Goal: Transaction & Acquisition: Purchase product/service

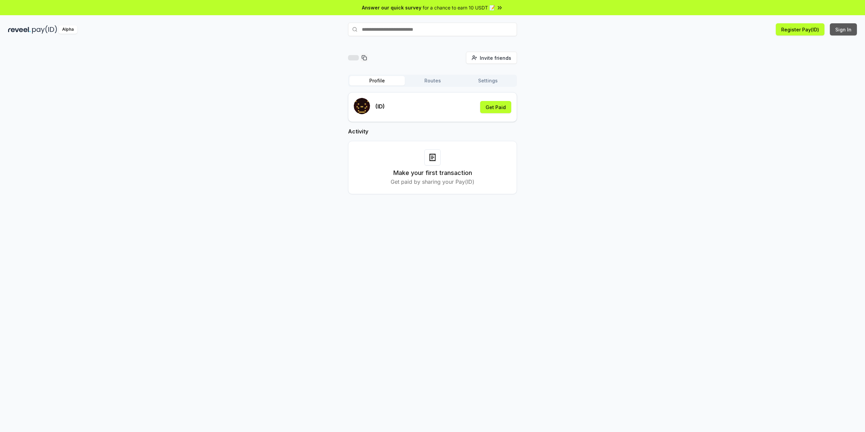
click at [844, 33] on button "Sign In" at bounding box center [843, 29] width 27 height 12
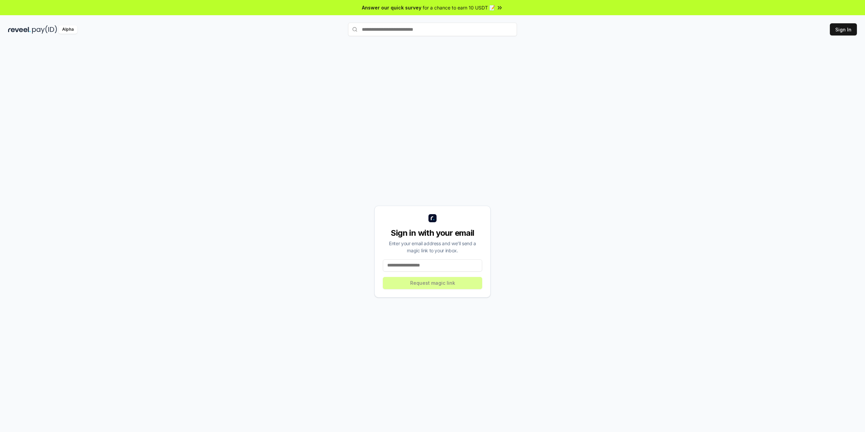
click at [429, 267] on input at bounding box center [432, 265] width 99 height 12
type input "**********"
click at [439, 284] on button "Request magic link" at bounding box center [432, 283] width 99 height 12
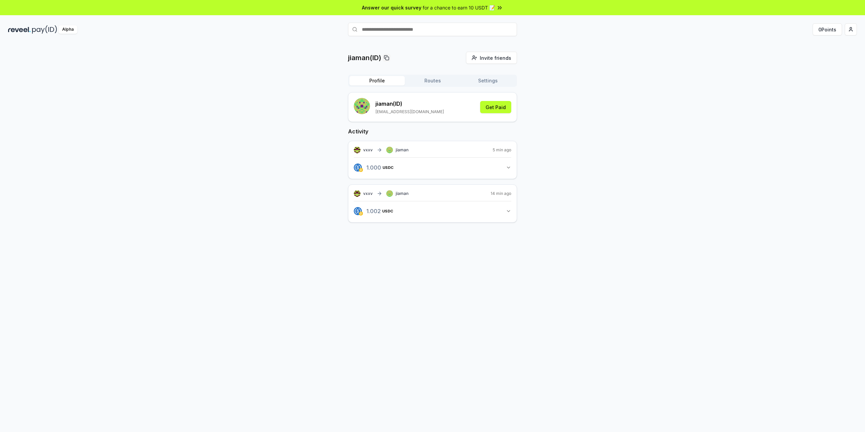
click at [427, 35] on input "text" at bounding box center [432, 30] width 169 height 14
type input "****"
click at [509, 43] on span "Pay" at bounding box center [507, 42] width 13 height 10
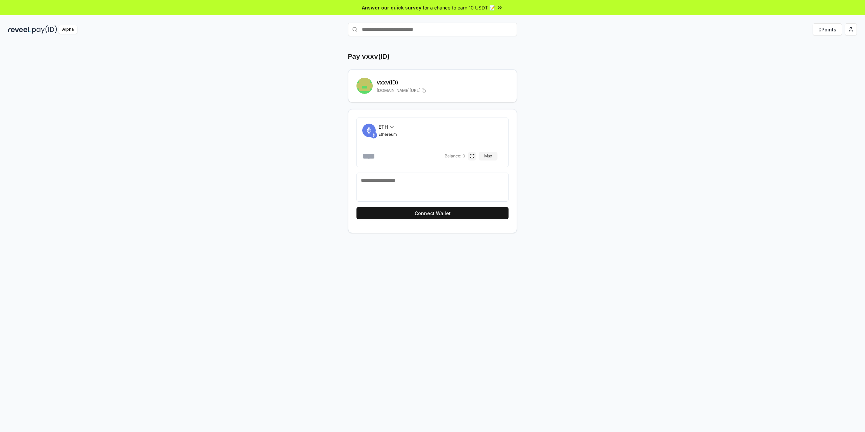
click at [392, 126] on icon at bounding box center [391, 126] width 5 height 5
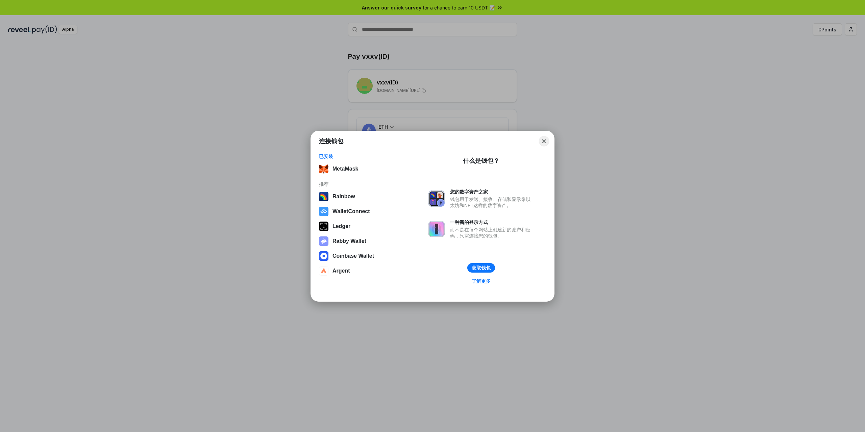
click at [546, 137] on div "Close" at bounding box center [480, 140] width 135 height 9
click at [545, 139] on button "Close" at bounding box center [543, 140] width 9 height 9
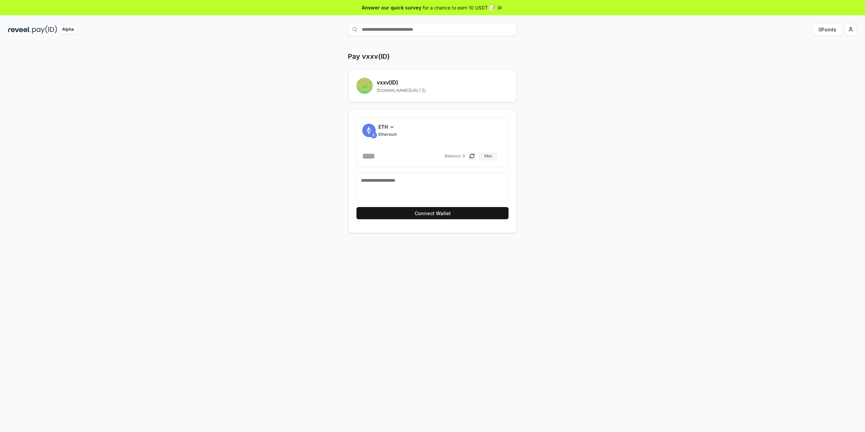
click at [386, 126] on span "ETH" at bounding box center [382, 126] width 9 height 7
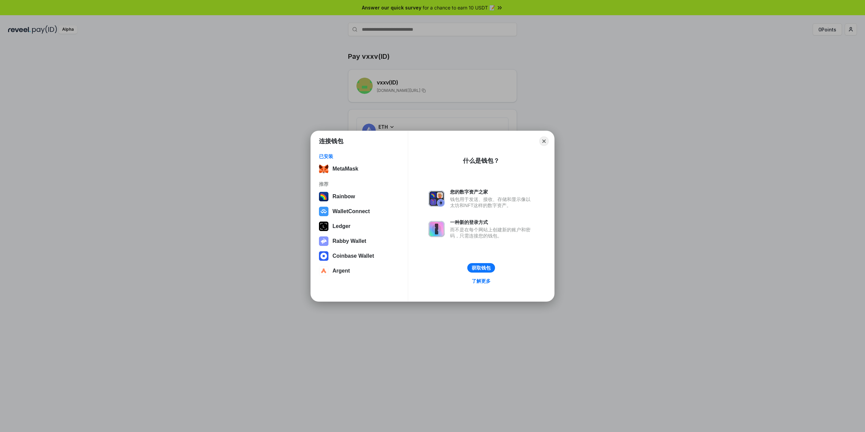
click at [318, 118] on div "连接钱包 已安装 MetaMask 推荐 Rainbow WalletConnect Ledger Rabby Wallet Coinbase Wallet …" at bounding box center [432, 215] width 1000 height 567
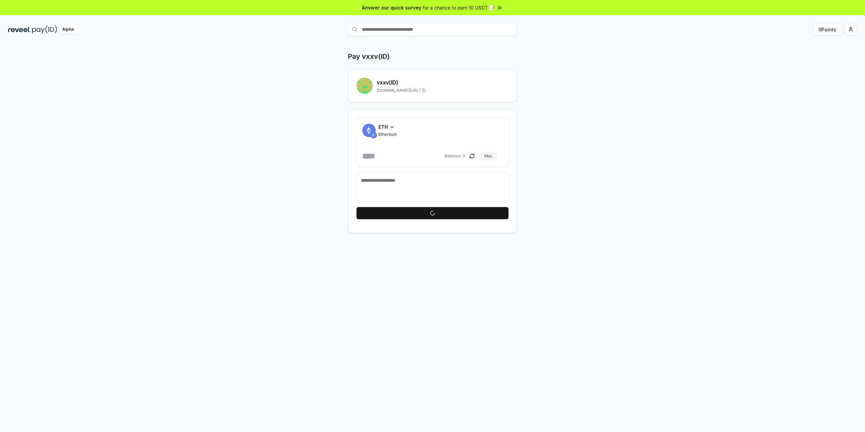
click at [390, 128] on icon at bounding box center [391, 126] width 5 height 5
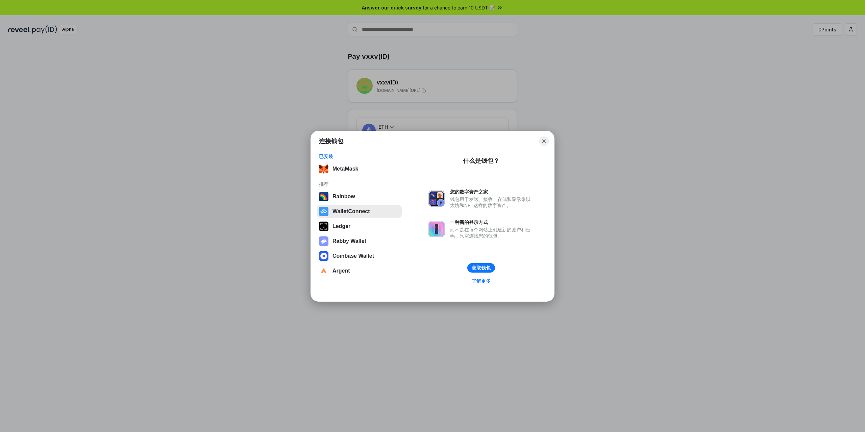
click at [346, 215] on button "WalletConnect" at bounding box center [359, 212] width 85 height 14
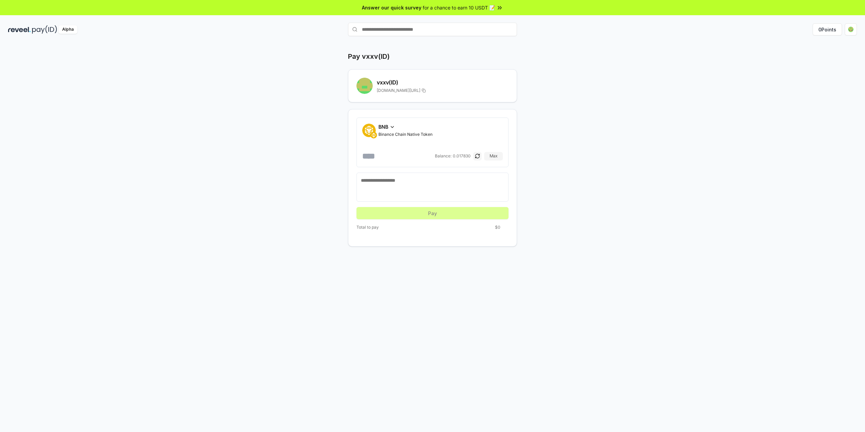
click at [387, 128] on span "BNB" at bounding box center [383, 126] width 10 height 7
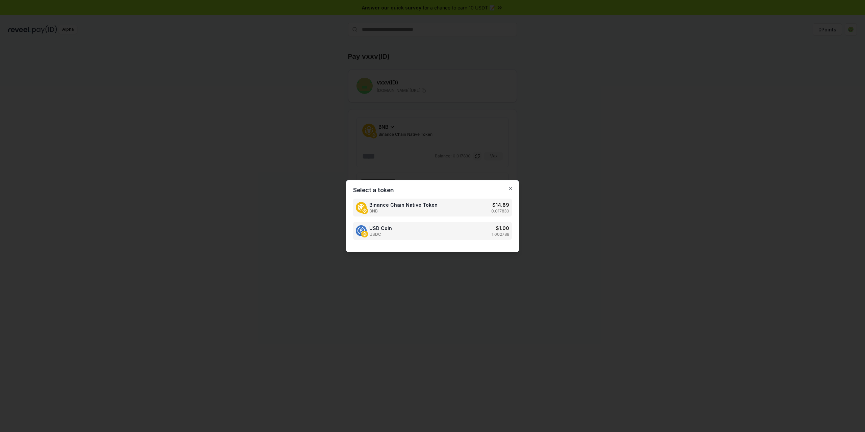
click at [418, 225] on div "USD Coin USDC $ 1.00 1.002788" at bounding box center [432, 231] width 159 height 18
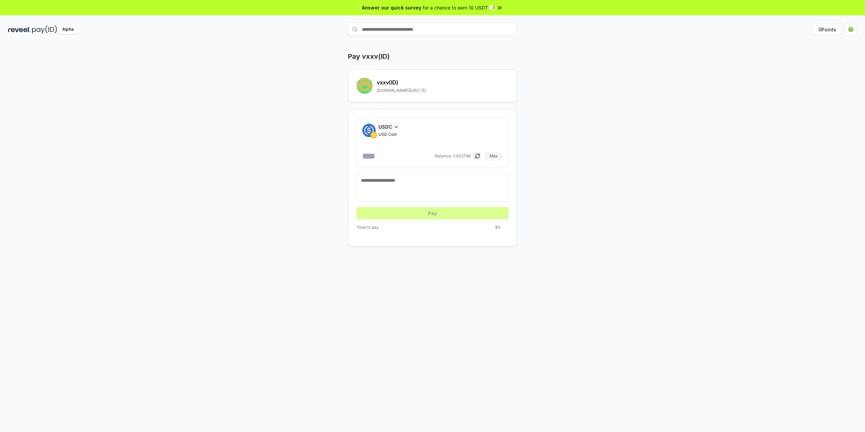
click at [396, 157] on input "number" at bounding box center [398, 156] width 72 height 11
click at [492, 155] on button "Max" at bounding box center [493, 156] width 19 height 8
type input "**********"
click at [454, 215] on button "Approve USDC" at bounding box center [432, 213] width 152 height 12
click at [390, 125] on icon at bounding box center [391, 126] width 5 height 5
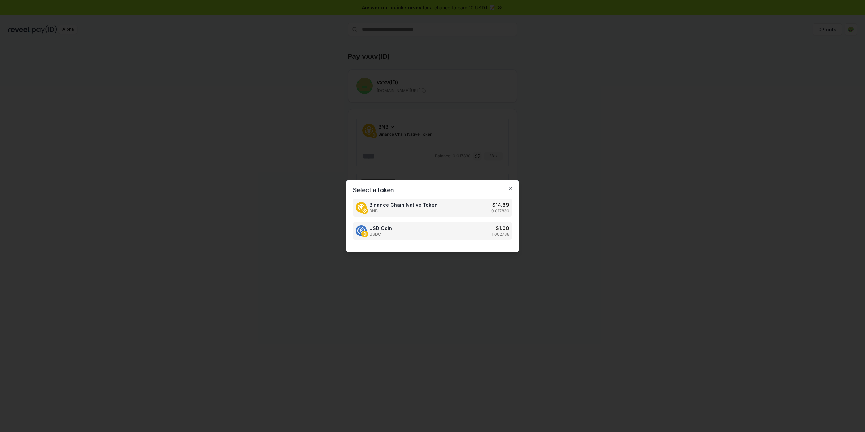
click at [442, 227] on div "USD Coin USDC $ 1.00 1.002788" at bounding box center [432, 231] width 159 height 18
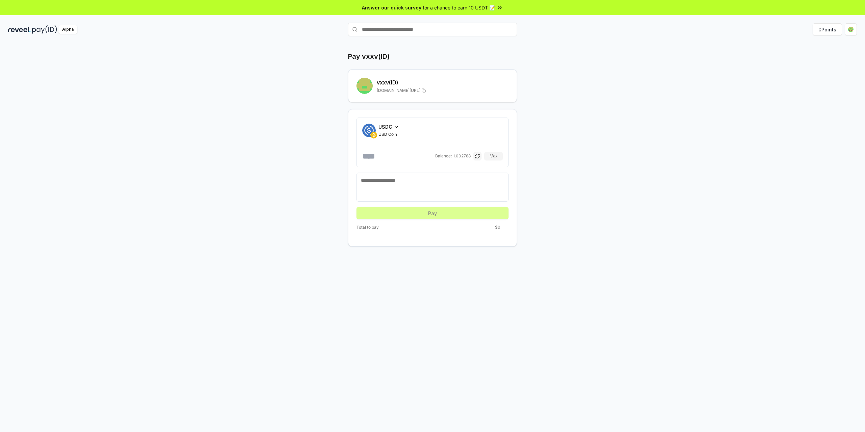
click at [377, 157] on input "number" at bounding box center [398, 156] width 72 height 11
click at [494, 157] on button "Max" at bounding box center [493, 156] width 19 height 8
type input "**********"
click at [439, 212] on button "Approve USDC" at bounding box center [432, 213] width 152 height 12
click at [391, 126] on icon at bounding box center [391, 126] width 5 height 5
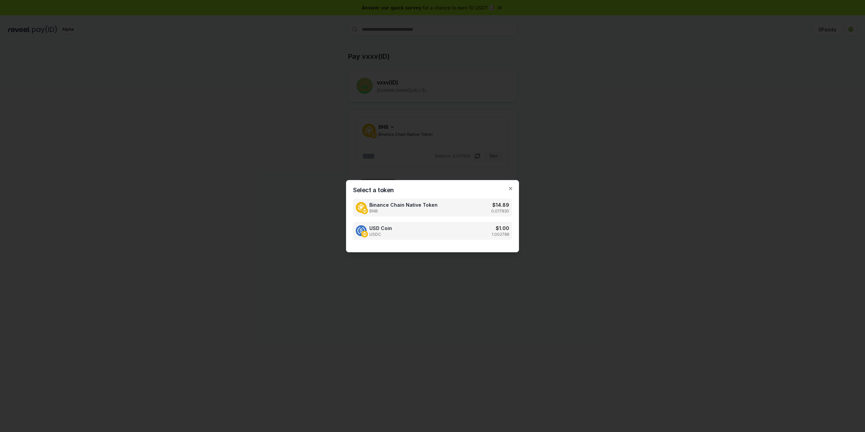
click at [385, 233] on span "USDC" at bounding box center [380, 234] width 23 height 5
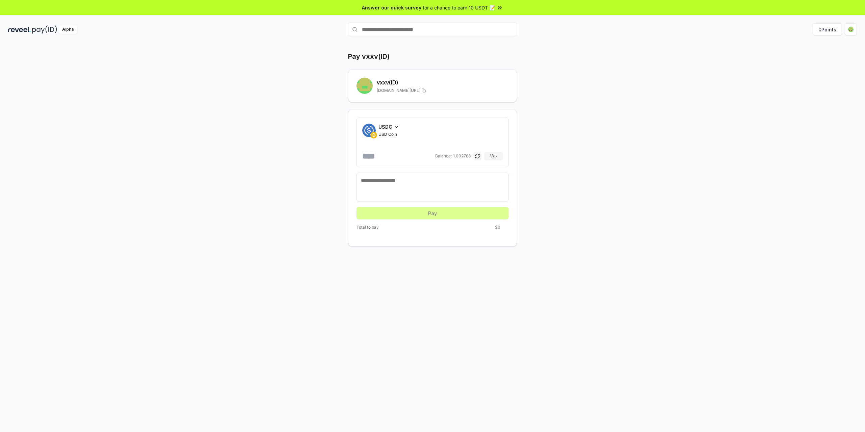
click at [384, 191] on textarea at bounding box center [432, 187] width 143 height 20
type textarea "*"
click at [493, 155] on button "Max" at bounding box center [493, 156] width 19 height 8
type input "**********"
click at [410, 210] on button "Approve USDC" at bounding box center [432, 213] width 152 height 12
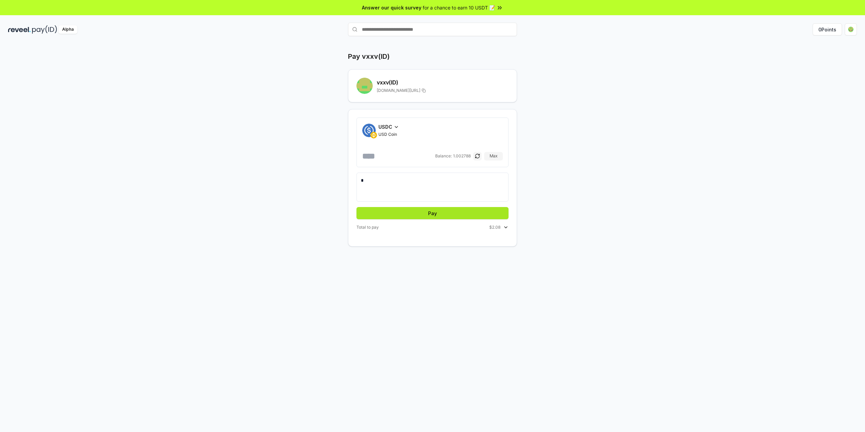
click at [445, 214] on button "Pay" at bounding box center [432, 213] width 152 height 12
click at [426, 213] on button "Pay" at bounding box center [432, 213] width 152 height 12
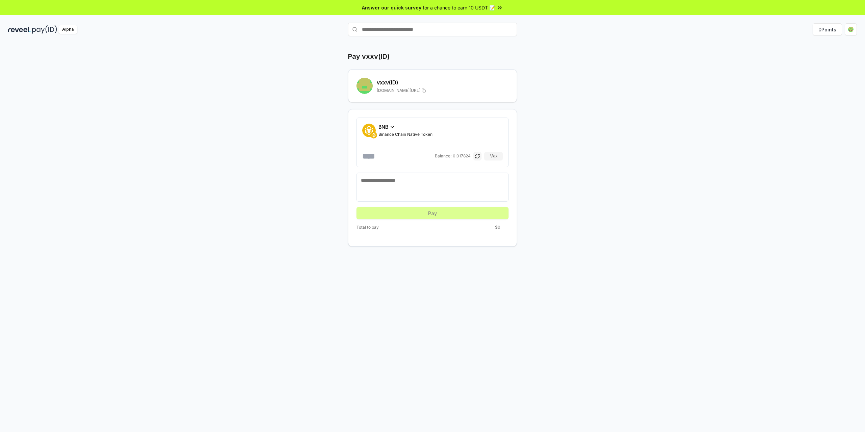
click at [387, 127] on span "BNB" at bounding box center [383, 126] width 10 height 7
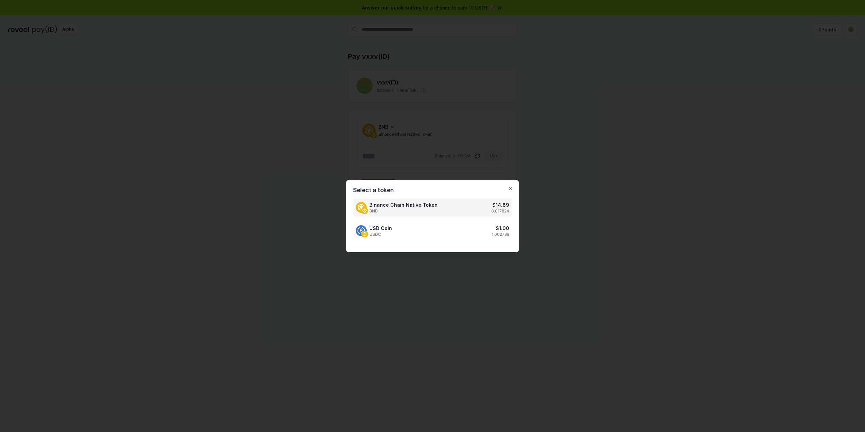
click at [556, 183] on div at bounding box center [432, 216] width 865 height 432
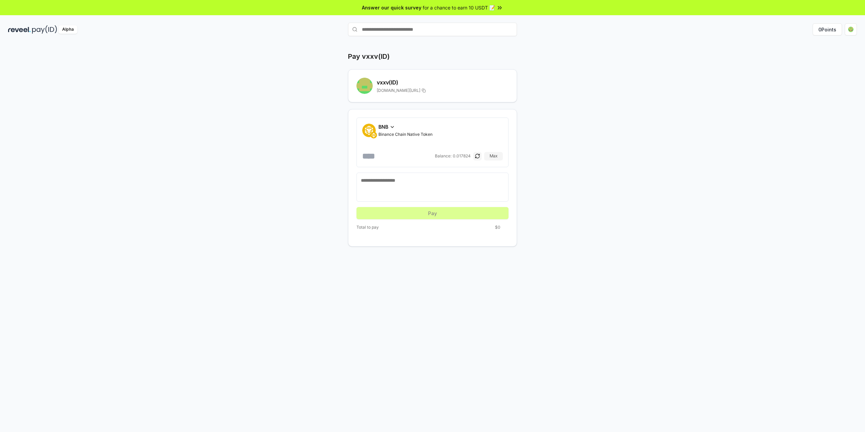
click at [381, 127] on span "BNB" at bounding box center [383, 126] width 10 height 7
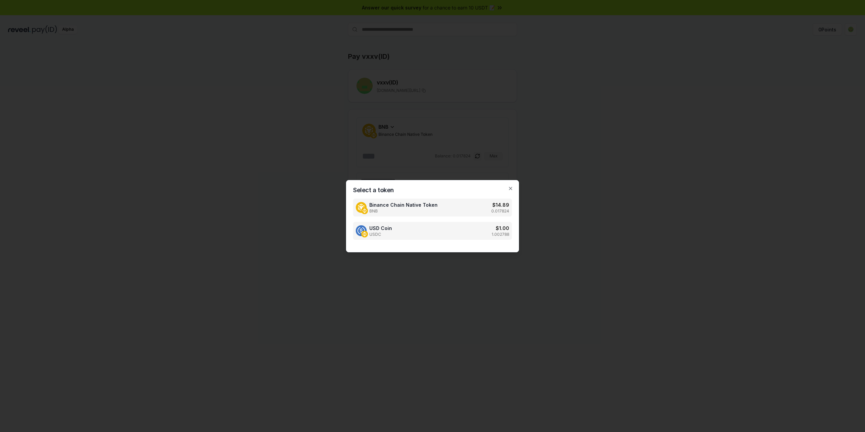
click at [411, 230] on div "USD Coin USDC $ 1.00 1.002788" at bounding box center [432, 231] width 159 height 18
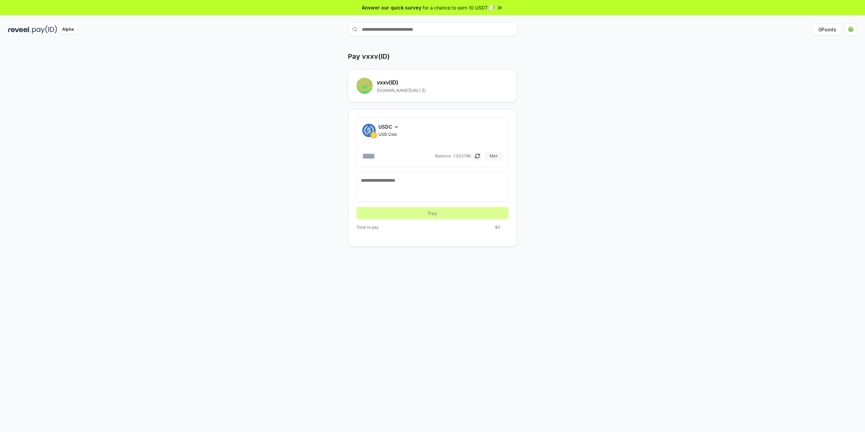
click at [489, 155] on button "Max" at bounding box center [493, 156] width 19 height 8
type input "**********"
click at [448, 212] on button "Pay" at bounding box center [432, 213] width 152 height 12
click at [411, 210] on button "Pay" at bounding box center [432, 213] width 152 height 12
click at [446, 211] on button "Pay" at bounding box center [432, 213] width 152 height 12
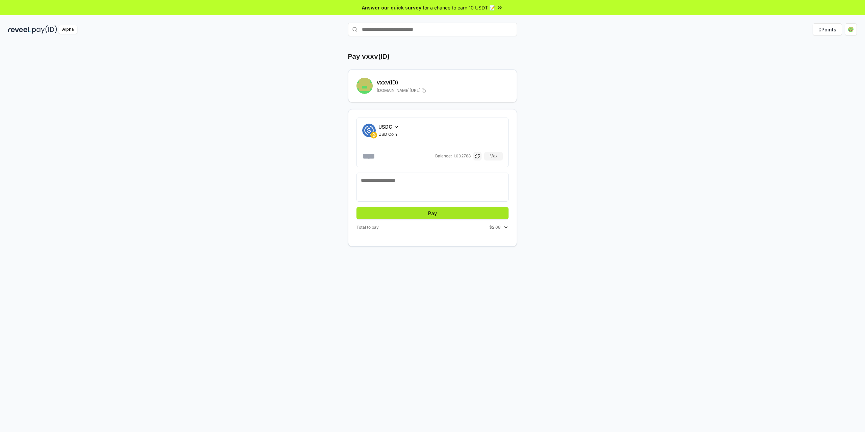
click at [442, 212] on button "Pay" at bounding box center [432, 213] width 152 height 12
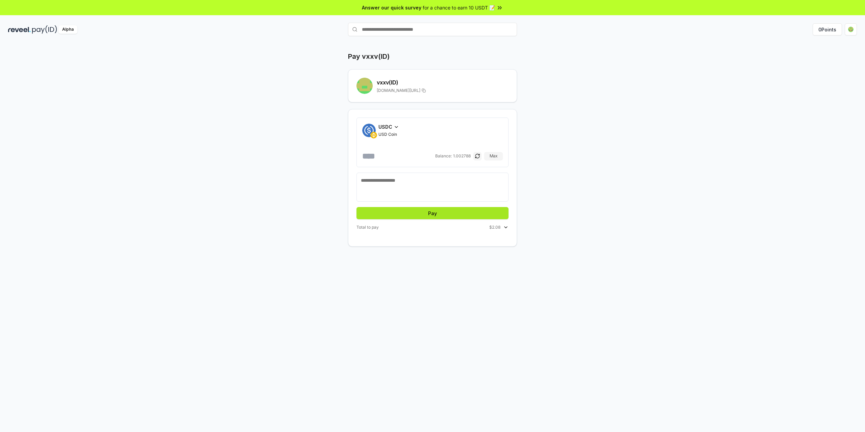
click at [442, 212] on button "Pay" at bounding box center [432, 213] width 152 height 12
click at [437, 212] on button "Pay" at bounding box center [432, 213] width 152 height 12
click at [387, 128] on span "ETH" at bounding box center [382, 126] width 9 height 7
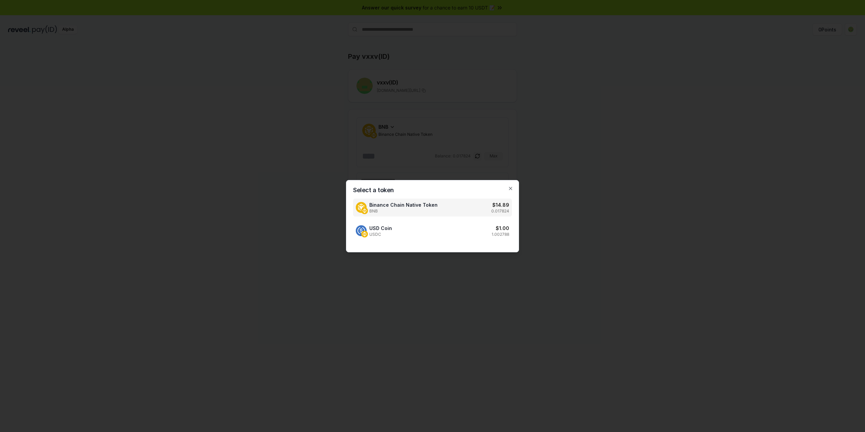
click at [510, 192] on h2 "Select a token" at bounding box center [432, 190] width 159 height 6
click at [513, 186] on icon "button" at bounding box center [510, 188] width 5 height 5
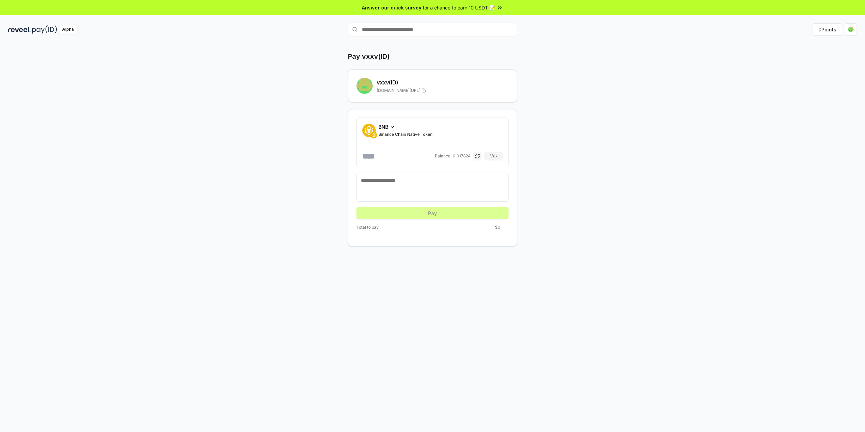
click at [393, 126] on icon at bounding box center [391, 126] width 5 height 5
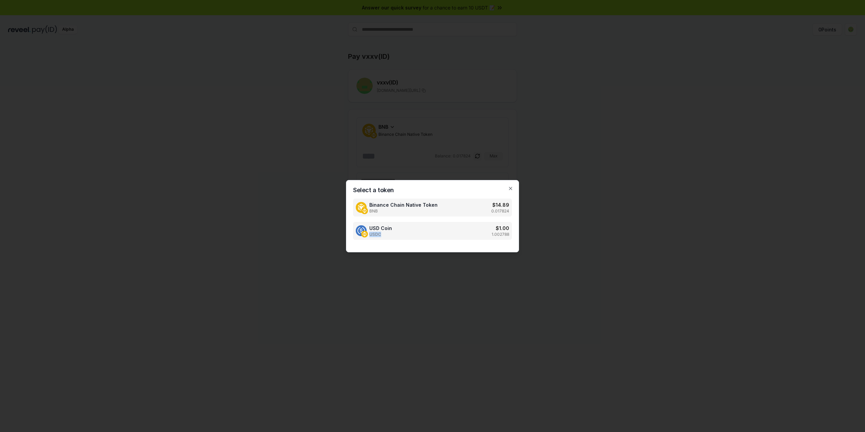
click at [421, 232] on div "USD Coin USDC $ 1.00 1.002788" at bounding box center [432, 231] width 159 height 18
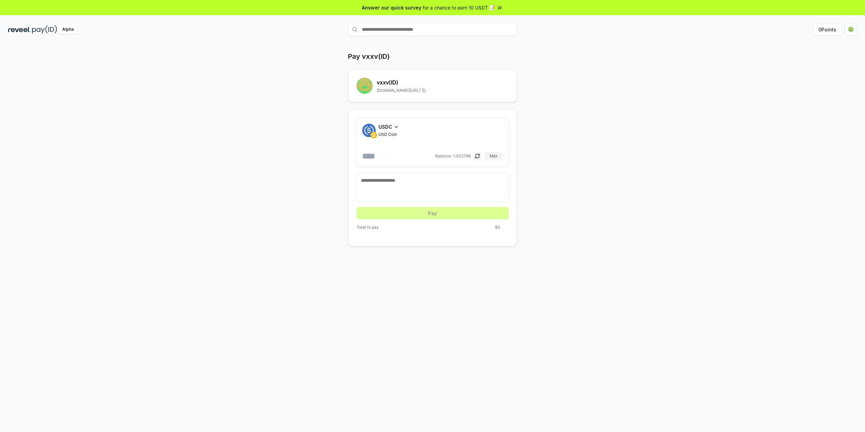
click at [399, 161] on input "number" at bounding box center [398, 156] width 72 height 11
click at [494, 154] on button "Max" at bounding box center [493, 156] width 19 height 8
type input "**********"
click at [451, 209] on button "Pay" at bounding box center [432, 213] width 152 height 12
click at [423, 213] on button "Pay" at bounding box center [432, 213] width 152 height 12
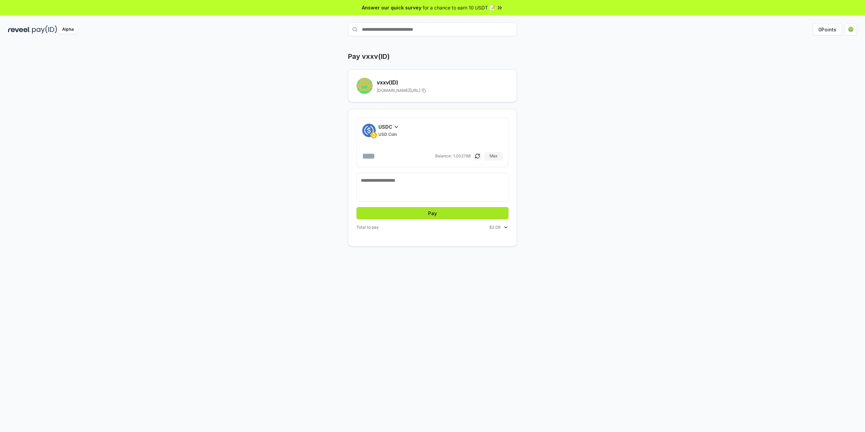
click at [423, 212] on button "Pay" at bounding box center [432, 213] width 152 height 12
click at [422, 212] on button "Pay" at bounding box center [432, 213] width 152 height 12
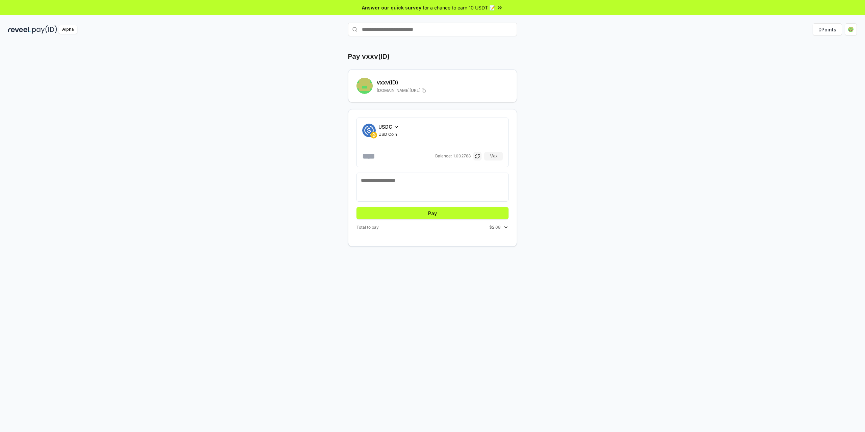
click at [422, 212] on button "Pay" at bounding box center [432, 213] width 152 height 12
click at [418, 211] on button "Pay" at bounding box center [432, 213] width 152 height 12
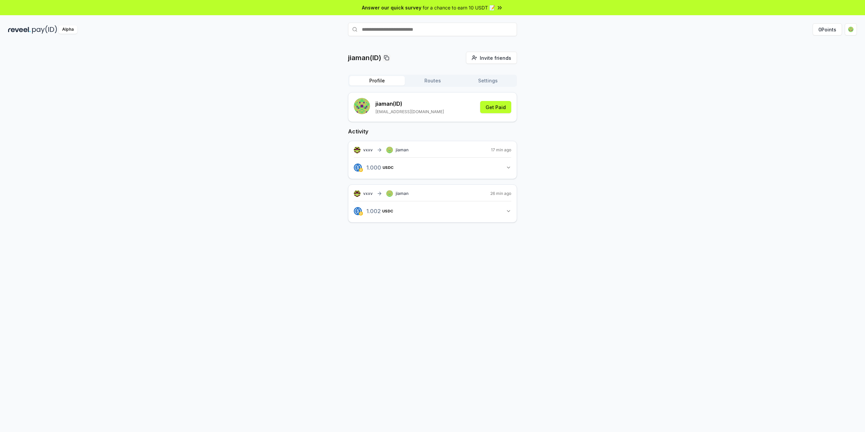
click at [434, 31] on input "text" at bounding box center [432, 30] width 169 height 14
type input "****"
click at [506, 45] on span "Pay" at bounding box center [507, 42] width 13 height 10
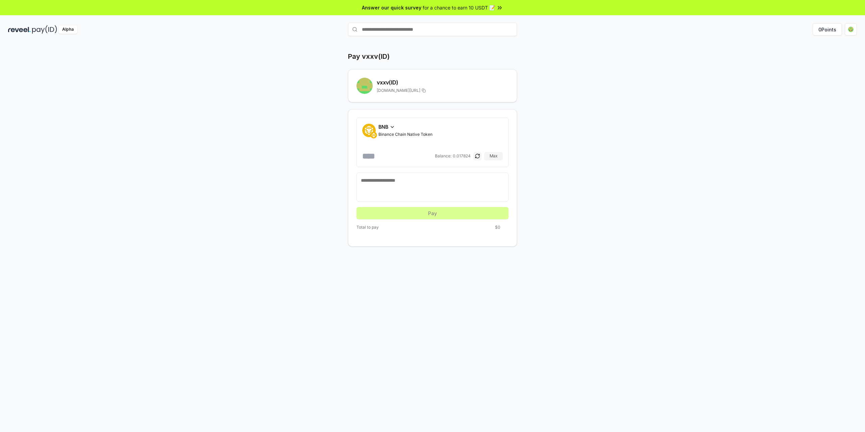
click at [386, 124] on span "BNB" at bounding box center [383, 126] width 10 height 7
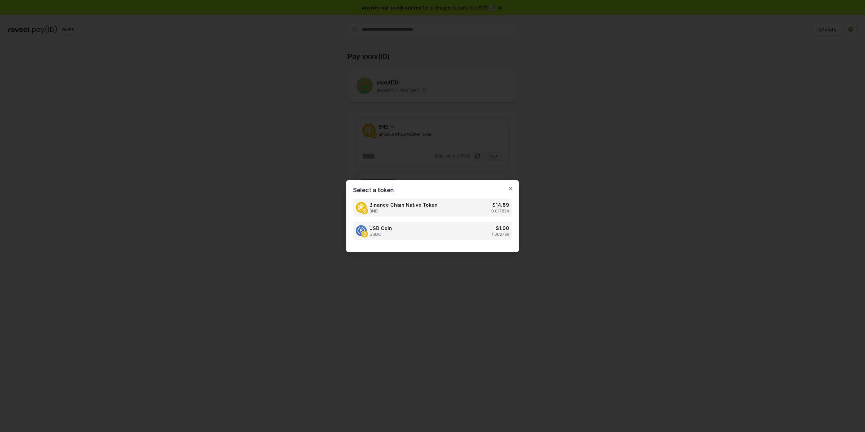
click at [435, 232] on div "USD Coin USDC $ 1.00 1.002788" at bounding box center [432, 231] width 159 height 18
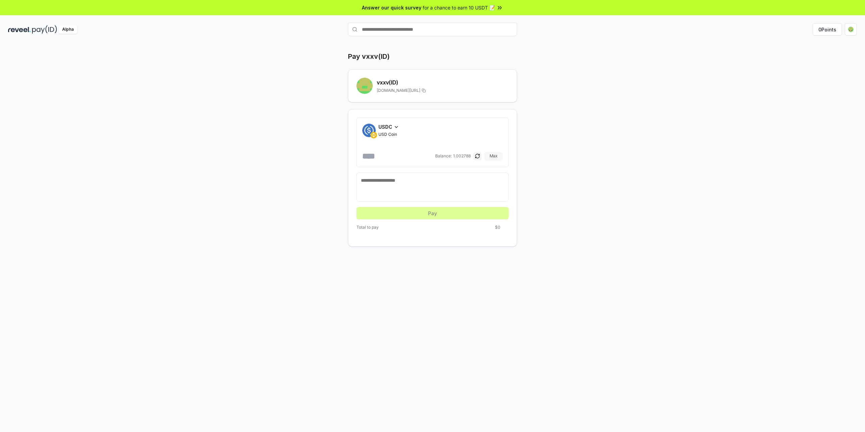
click at [491, 157] on button "Max" at bounding box center [493, 156] width 19 height 8
type input "**********"
click at [415, 214] on button "Pay" at bounding box center [432, 213] width 152 height 12
click at [440, 214] on button "Pay" at bounding box center [432, 213] width 152 height 12
click at [500, 228] on span "$2.08" at bounding box center [494, 227] width 11 height 5
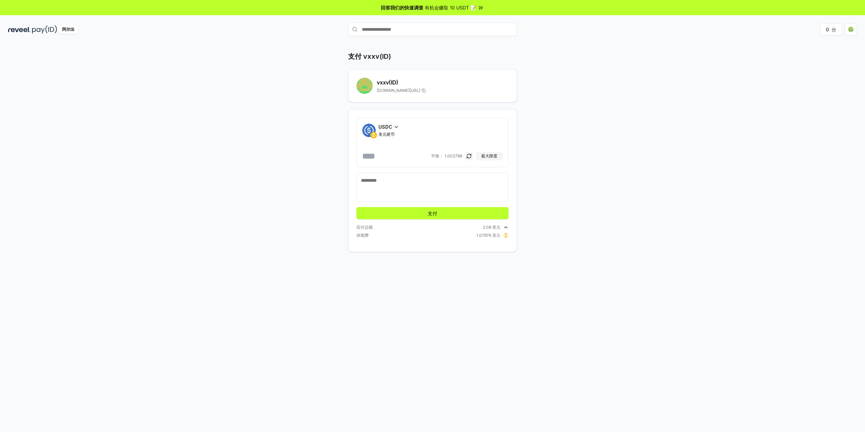
click at [454, 183] on textarea at bounding box center [432, 187] width 143 height 20
type textarea "**********"
click at [449, 211] on button "支付" at bounding box center [432, 213] width 152 height 12
click at [439, 214] on button "支付" at bounding box center [432, 213] width 152 height 12
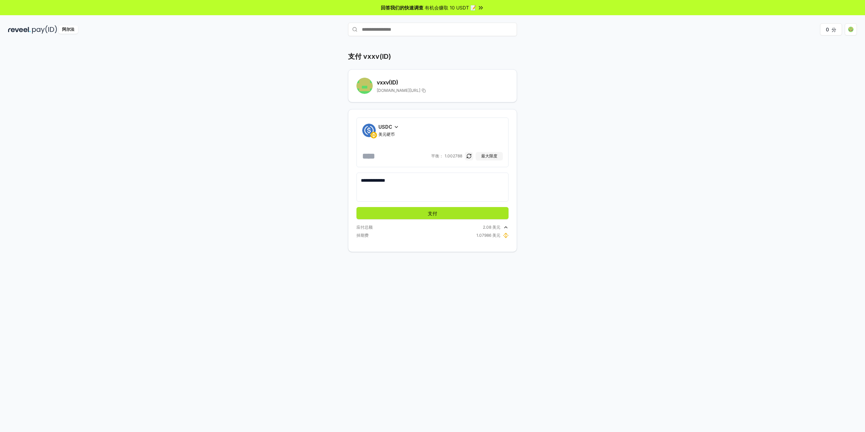
click at [439, 214] on button "支付" at bounding box center [432, 213] width 152 height 12
click at [424, 217] on button "支付" at bounding box center [432, 213] width 152 height 12
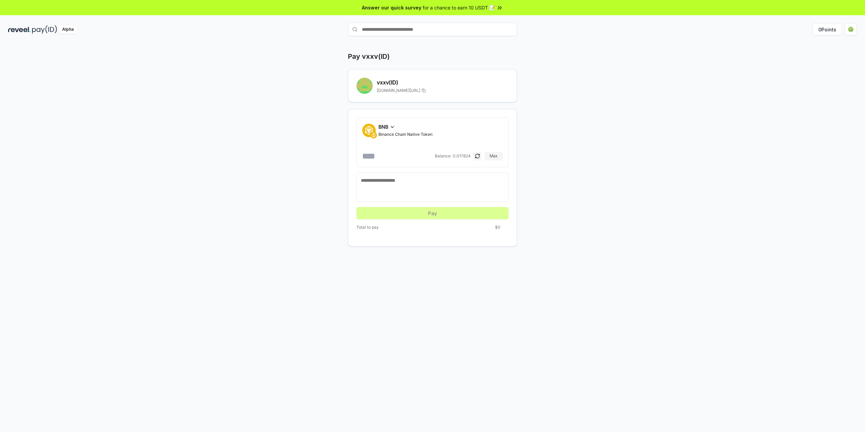
click at [401, 152] on input "number" at bounding box center [397, 156] width 71 height 11
click at [396, 126] on div "BNB" at bounding box center [405, 126] width 54 height 7
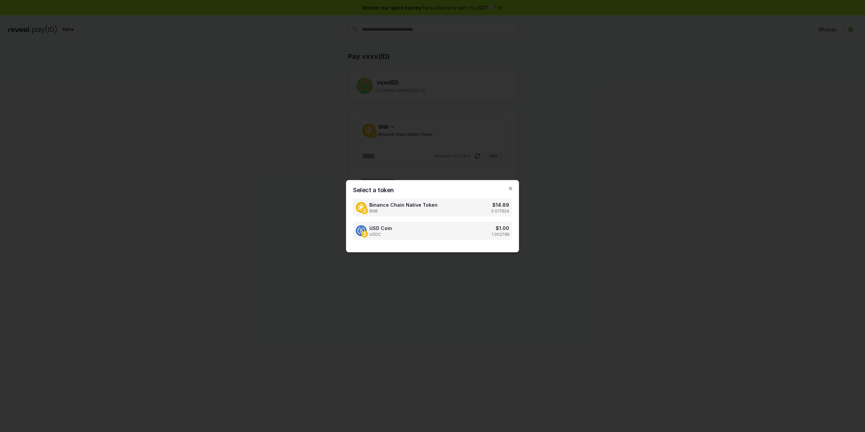
click at [421, 228] on div "USD Coin USDC $ 1.00 1.002788" at bounding box center [432, 231] width 159 height 18
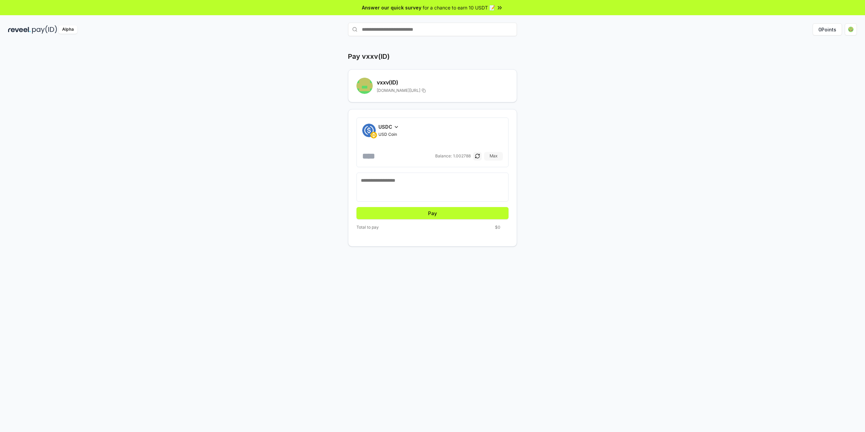
click at [488, 155] on button "Max" at bounding box center [493, 156] width 19 height 8
type input "**********"
click at [507, 228] on icon at bounding box center [505, 227] width 5 height 5
click at [490, 213] on button "Pay" at bounding box center [432, 213] width 152 height 12
click at [410, 189] on textarea at bounding box center [432, 187] width 143 height 20
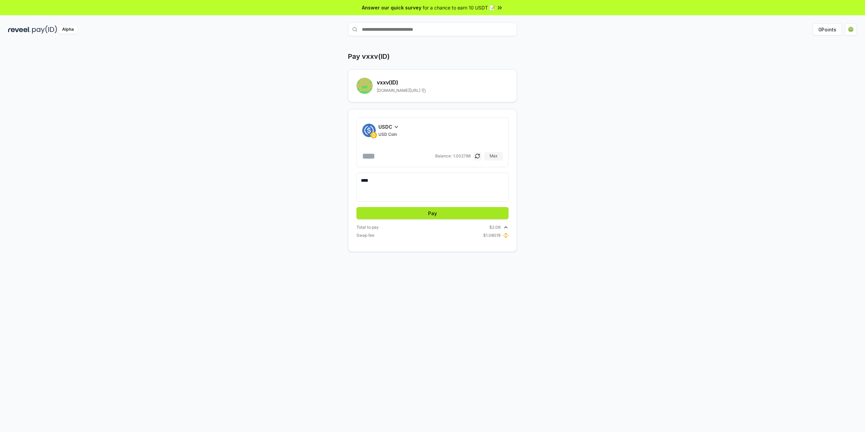
type textarea "****"
click at [423, 213] on button "Pay" at bounding box center [432, 213] width 152 height 12
click at [425, 214] on button "Pay" at bounding box center [432, 213] width 152 height 12
click at [440, 208] on button "Pay" at bounding box center [432, 213] width 152 height 12
click at [439, 210] on button "Pay" at bounding box center [432, 213] width 152 height 12
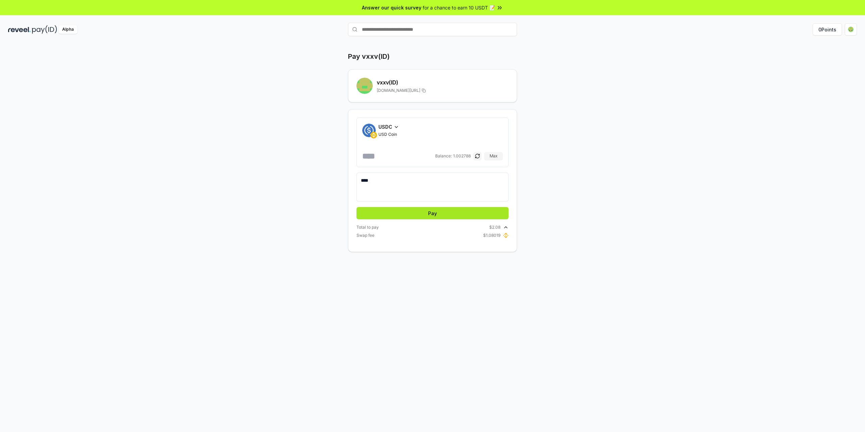
click at [439, 210] on button "Pay" at bounding box center [432, 213] width 152 height 12
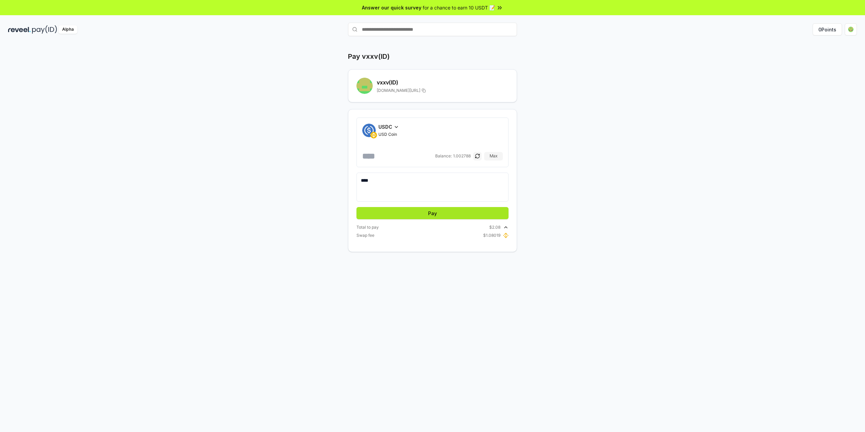
click at [439, 210] on button "Pay" at bounding box center [432, 213] width 152 height 12
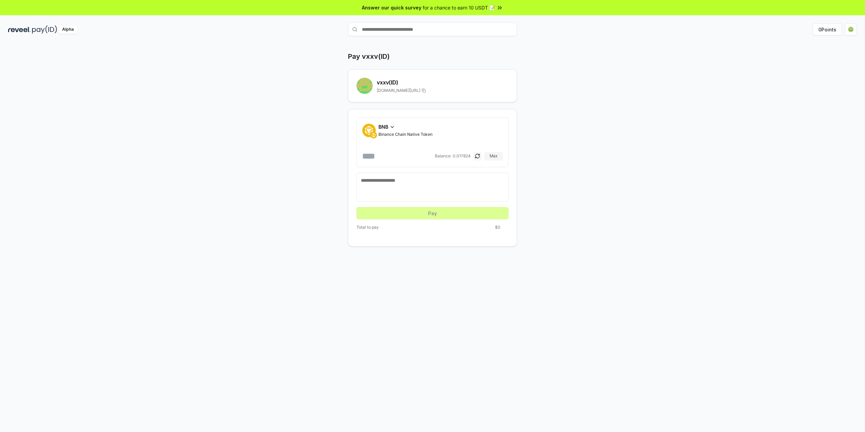
click at [395, 121] on div "BNB Binance Chain Native Token Balance: 0.017824 Max" at bounding box center [432, 143] width 152 height 50
click at [393, 127] on icon at bounding box center [391, 126] width 5 height 5
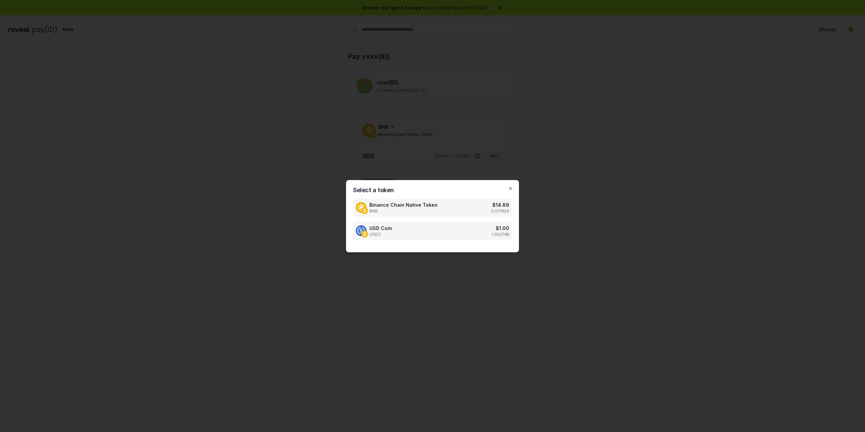
click at [409, 225] on div "USD Coin USDC $ 1.00 1.002788" at bounding box center [432, 231] width 159 height 18
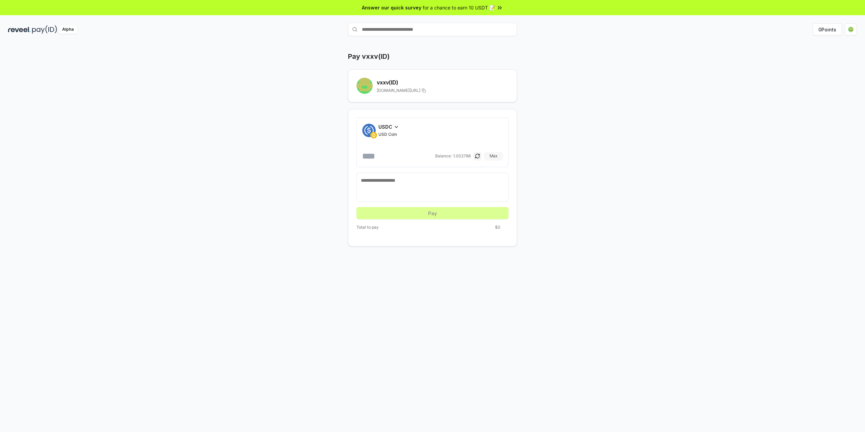
click at [491, 156] on button "Max" at bounding box center [493, 156] width 19 height 8
type input "**********"
click at [436, 191] on textarea at bounding box center [432, 187] width 143 height 20
drag, startPoint x: 397, startPoint y: 187, endPoint x: 353, endPoint y: 182, distance: 43.9
click at [353, 182] on div "**********" at bounding box center [432, 177] width 169 height 137
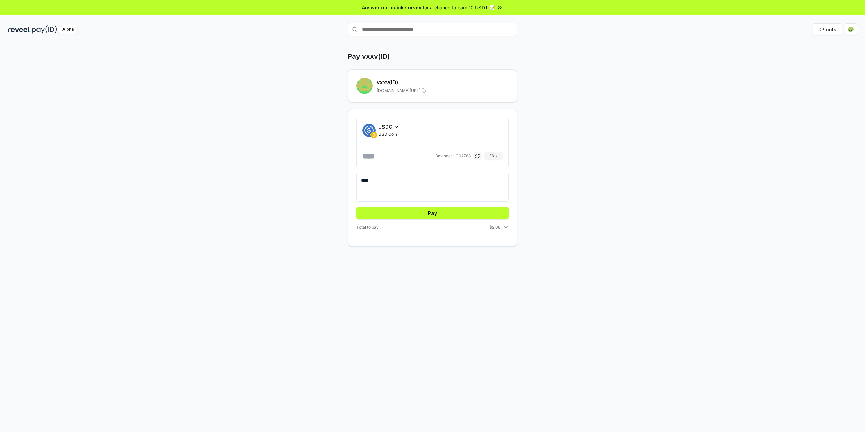
type textarea "****"
click at [449, 215] on button "Pay" at bounding box center [432, 213] width 152 height 12
click at [507, 226] on icon at bounding box center [505, 227] width 5 height 5
click at [364, 238] on span "Swap fee" at bounding box center [365, 235] width 18 height 5
click at [25, 30] on img at bounding box center [19, 29] width 23 height 8
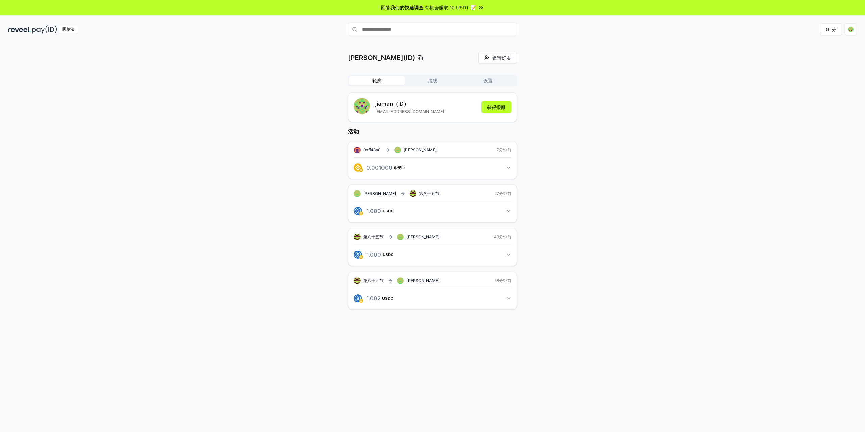
click at [506, 210] on icon "button" at bounding box center [508, 210] width 5 height 5
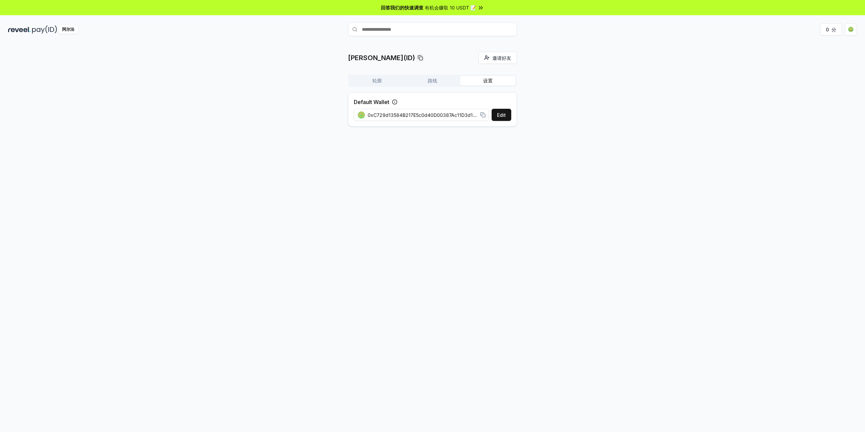
click at [467, 83] on button "设置" at bounding box center [487, 80] width 55 height 9
click at [367, 86] on div "轮廓 路线 设置" at bounding box center [432, 81] width 169 height 12
click at [368, 85] on div "轮廓 路线 设置" at bounding box center [432, 81] width 169 height 12
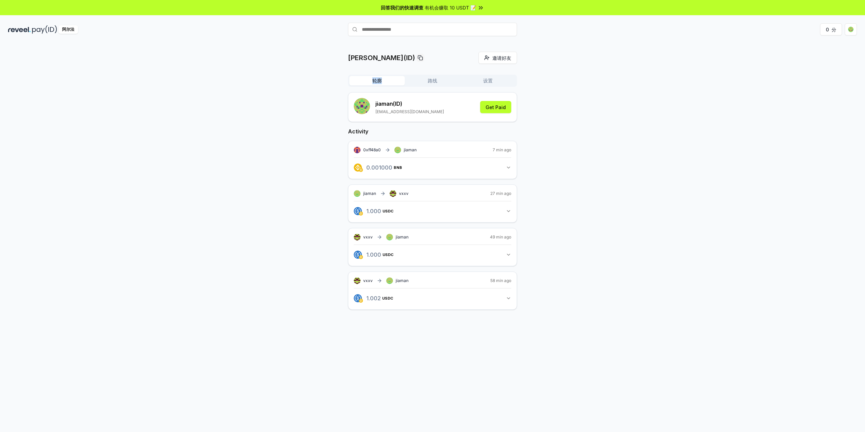
click at [372, 83] on button "轮廓" at bounding box center [376, 80] width 55 height 9
click at [441, 30] on input "text" at bounding box center [432, 30] width 169 height 14
type input "****"
drag, startPoint x: 377, startPoint y: 32, endPoint x: 348, endPoint y: 31, distance: 29.1
click at [348, 31] on input "****" at bounding box center [432, 30] width 169 height 14
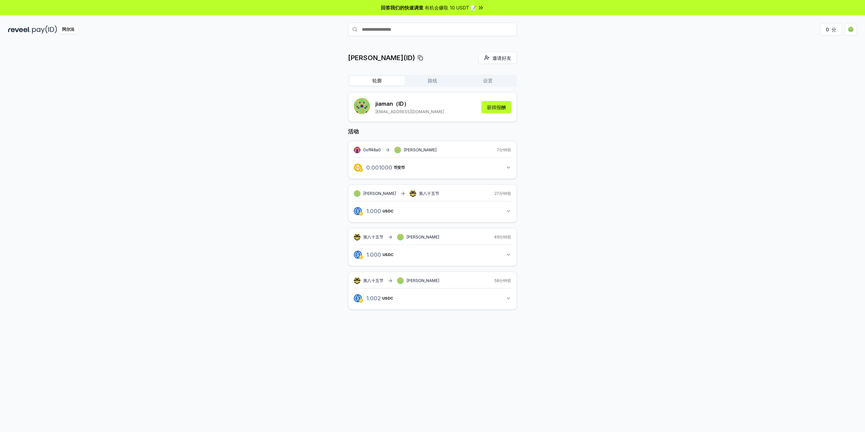
click at [392, 33] on input "text" at bounding box center [432, 30] width 169 height 14
type input "**"
drag, startPoint x: 374, startPoint y: 33, endPoint x: 343, endPoint y: 32, distance: 30.7
click at [343, 32] on div "**" at bounding box center [432, 30] width 283 height 14
